Goal: Task Accomplishment & Management: Manage account settings

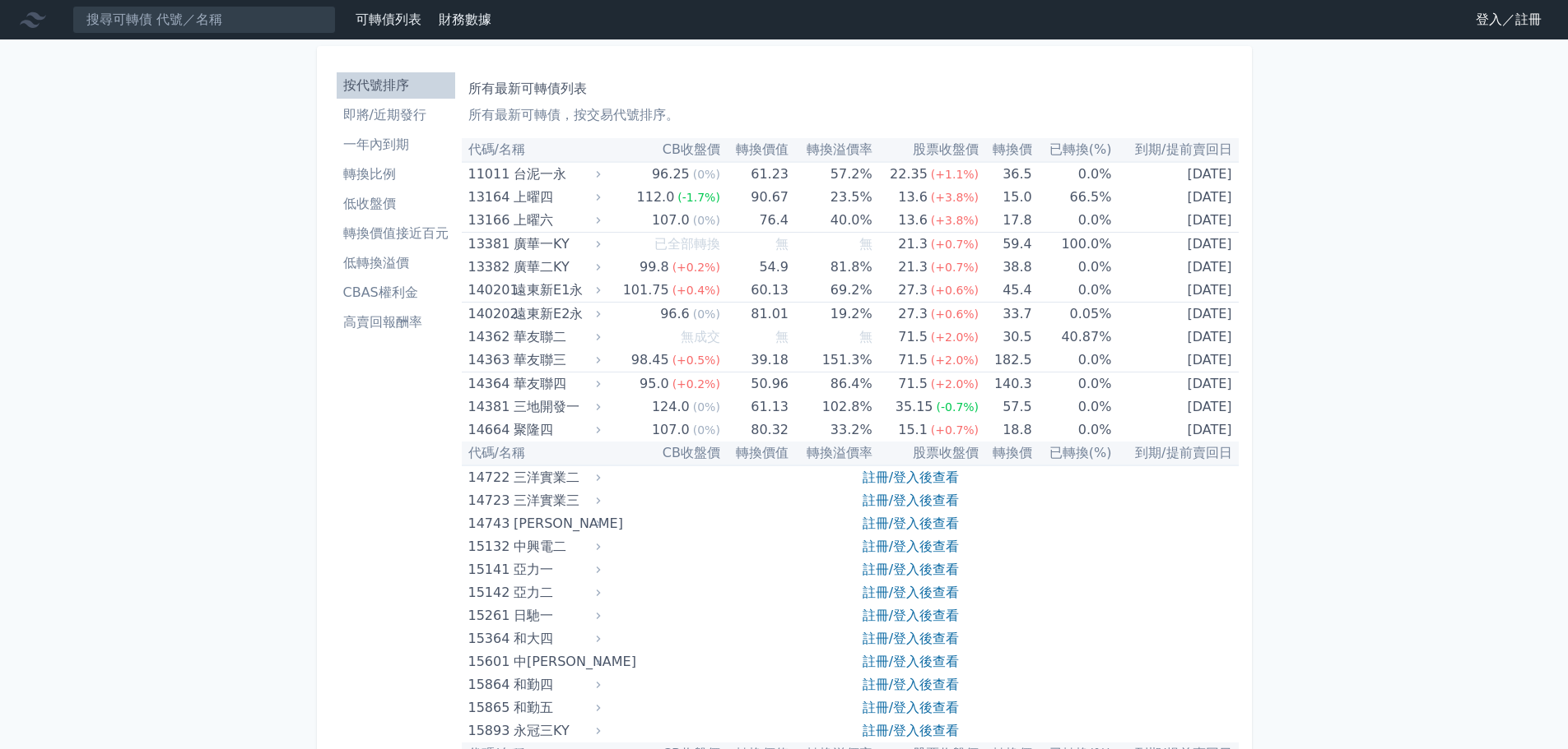
click at [1520, 20] on link "登入／註冊" at bounding box center [1507, 20] width 92 height 27
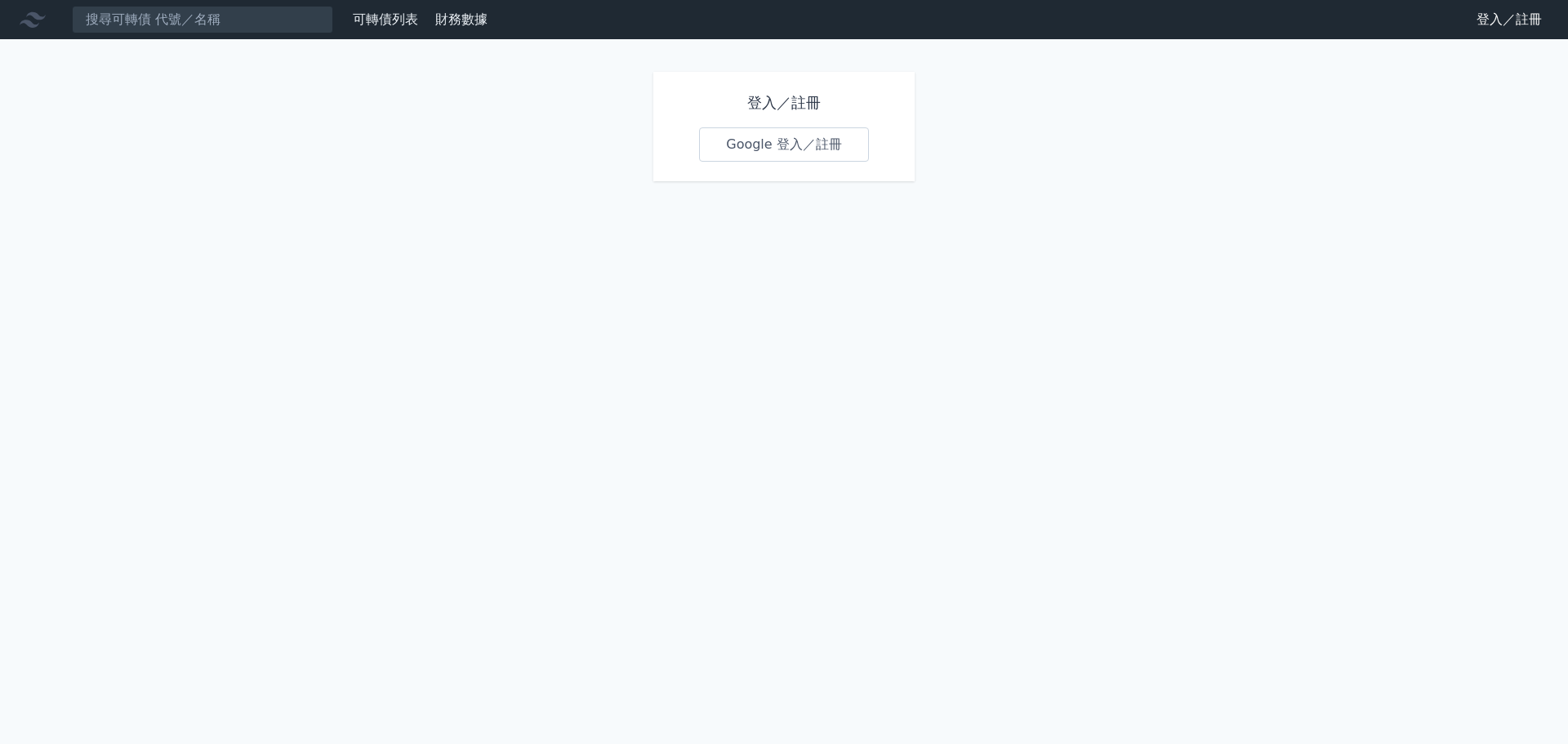
click at [757, 144] on link "Google 登入／註冊" at bounding box center [783, 144] width 170 height 34
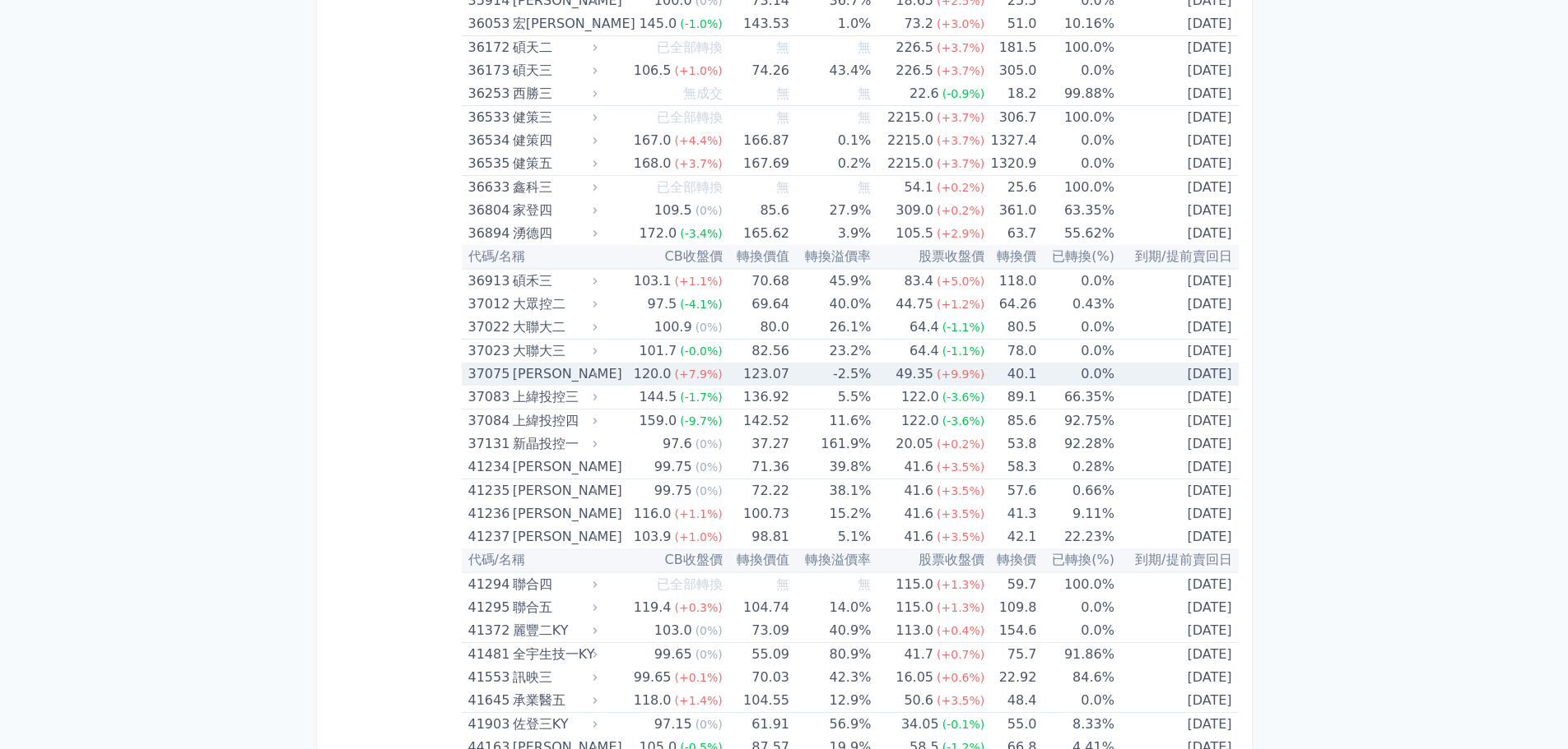
click at [596, 373] on icon at bounding box center [594, 373] width 10 height 10
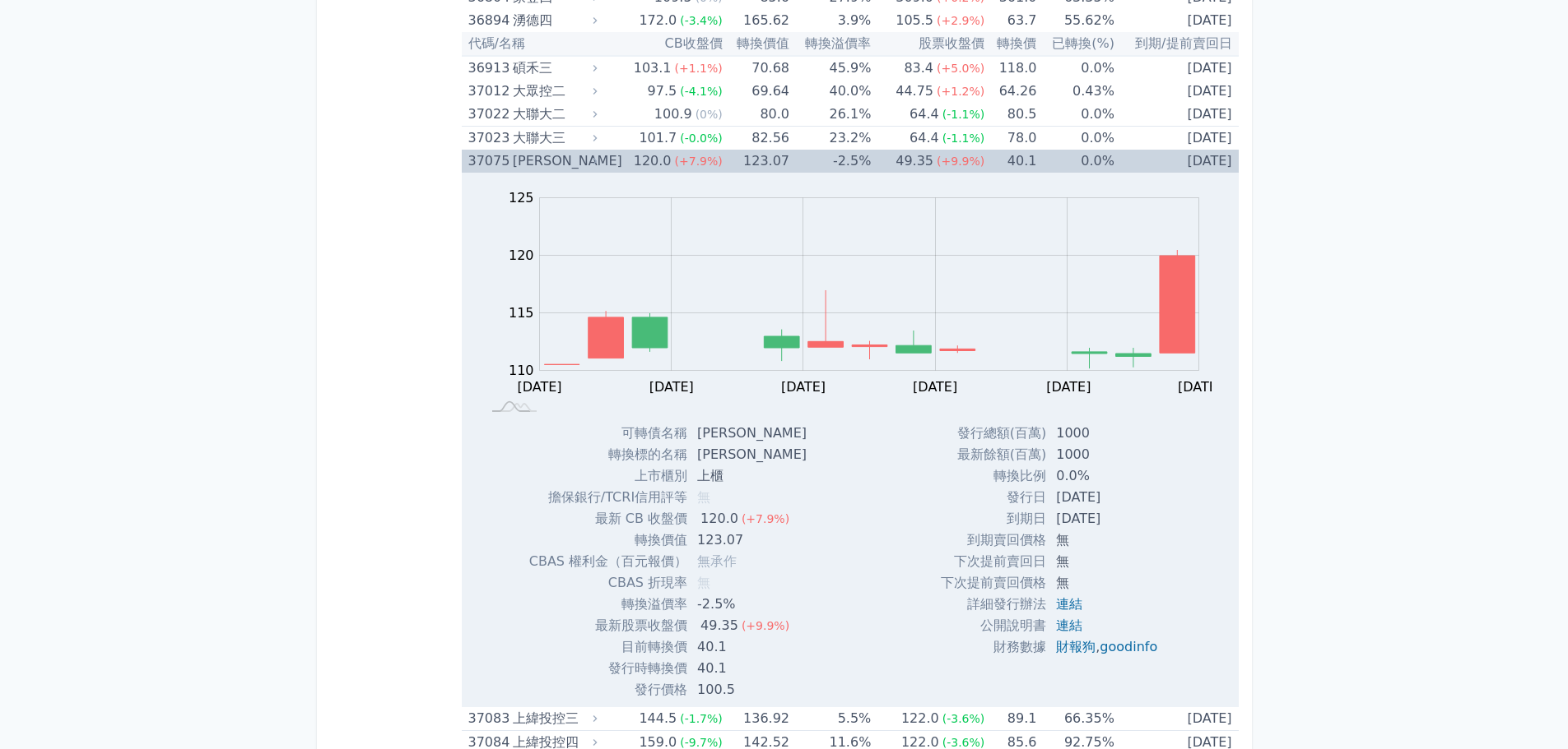
scroll to position [4388, 0]
